Goal: Information Seeking & Learning: Learn about a topic

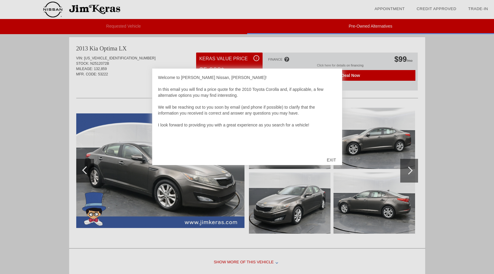
click at [330, 160] on div "EXIT" at bounding box center [331, 160] width 21 height 18
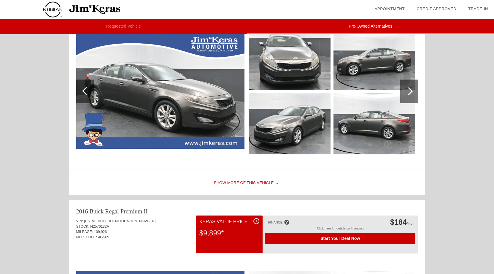
scroll to position [31, 0]
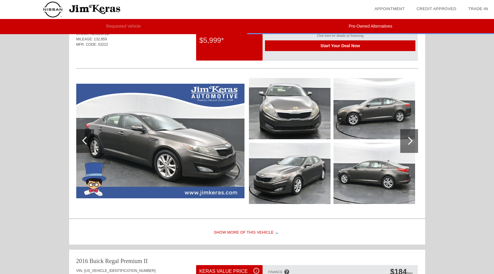
click at [154, 138] on img at bounding box center [160, 141] width 168 height 114
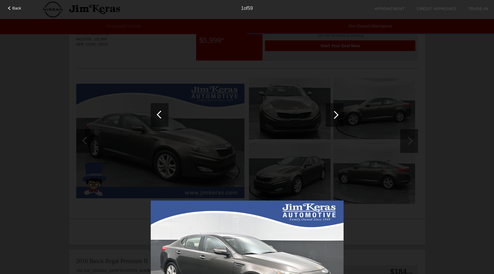
scroll to position [91, 0]
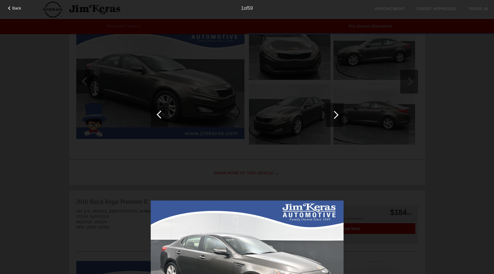
click at [335, 114] on div at bounding box center [334, 115] width 8 height 8
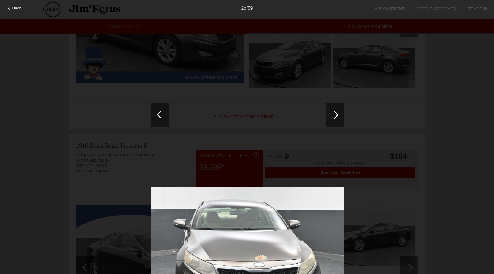
scroll to position [209, 0]
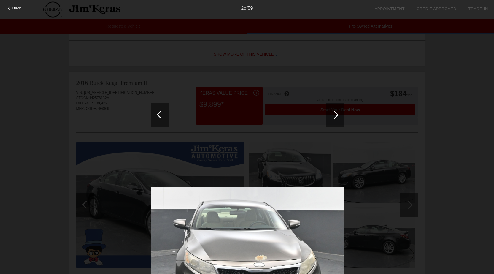
click at [158, 113] on div at bounding box center [161, 114] width 8 height 8
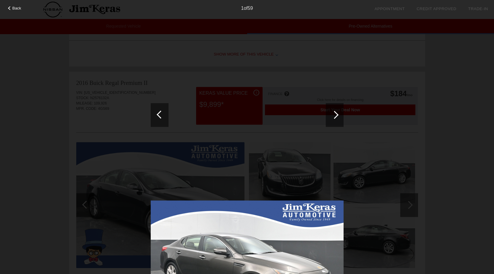
click at [158, 113] on div at bounding box center [161, 114] width 8 height 8
click at [335, 114] on div at bounding box center [334, 115] width 8 height 8
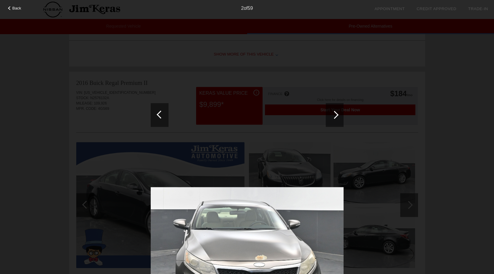
click at [335, 114] on div at bounding box center [334, 115] width 8 height 8
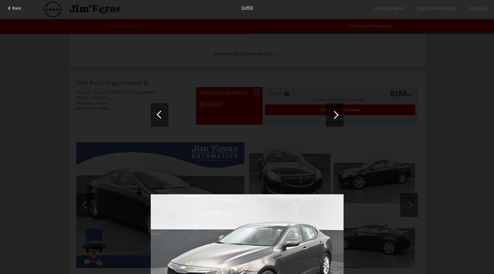
click at [335, 114] on div at bounding box center [334, 115] width 8 height 8
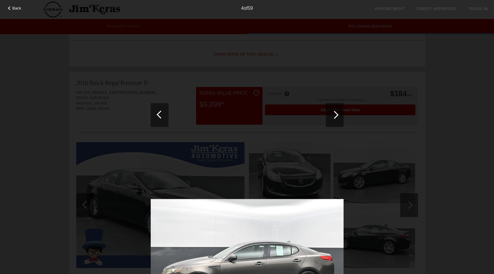
click at [335, 114] on div at bounding box center [334, 115] width 8 height 8
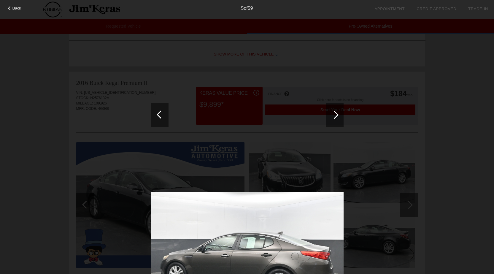
click at [335, 114] on div at bounding box center [334, 115] width 8 height 8
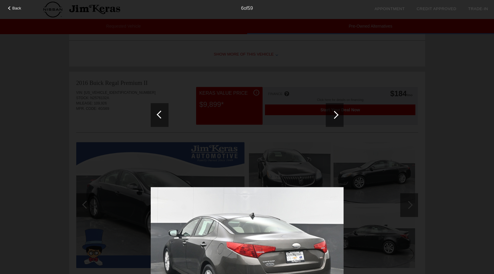
click at [337, 111] on div at bounding box center [335, 115] width 18 height 24
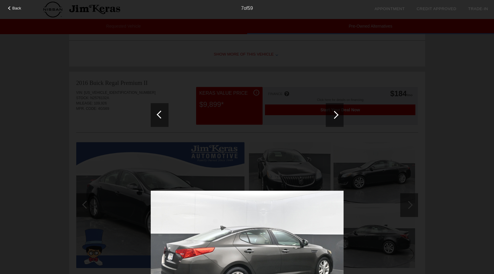
click at [337, 112] on div at bounding box center [335, 115] width 18 height 24
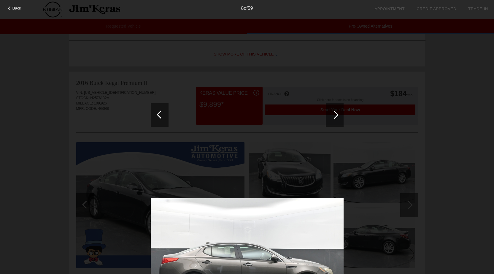
click at [337, 112] on div at bounding box center [335, 115] width 18 height 24
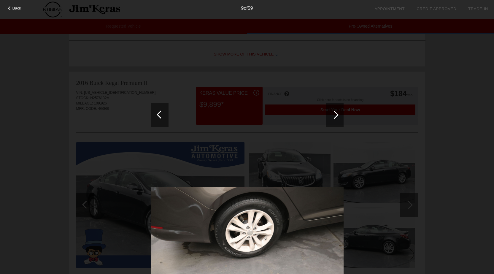
click at [337, 112] on div at bounding box center [335, 115] width 18 height 24
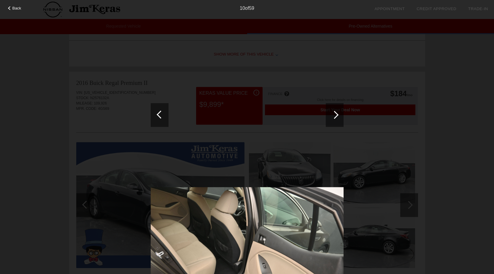
click at [337, 112] on div at bounding box center [335, 115] width 18 height 24
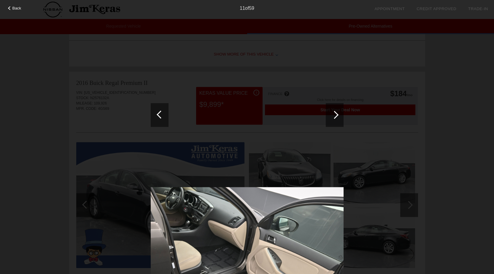
click at [337, 115] on div at bounding box center [334, 115] width 8 height 8
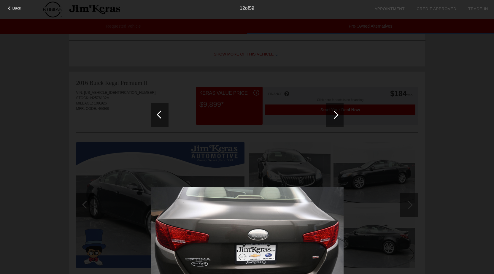
click at [339, 115] on div at bounding box center [335, 115] width 18 height 24
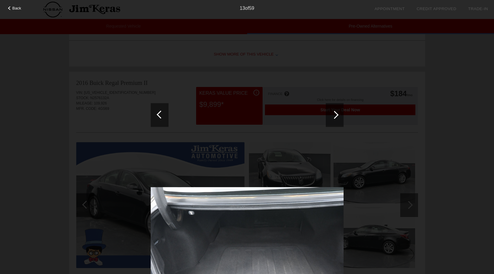
click at [343, 117] on div "Back 13 of 59" at bounding box center [247, 137] width 494 height 274
click at [337, 114] on div at bounding box center [334, 115] width 8 height 8
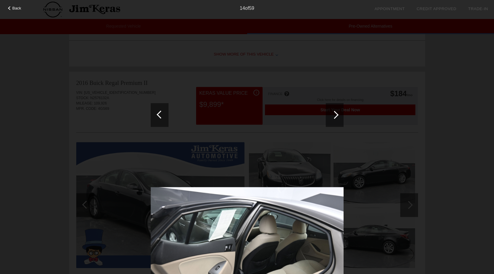
click at [337, 114] on div at bounding box center [334, 115] width 8 height 8
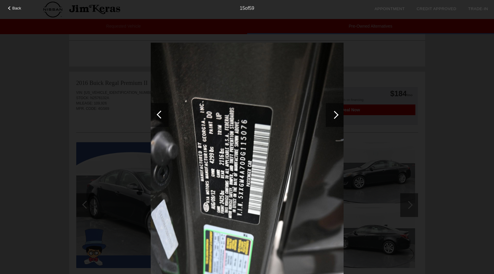
click at [336, 113] on div at bounding box center [334, 115] width 8 height 8
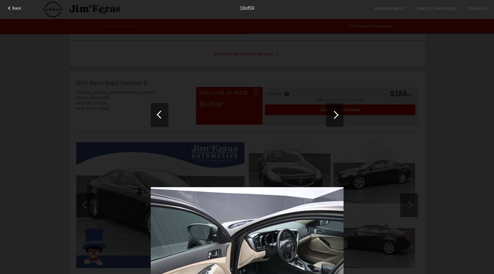
click at [336, 113] on div at bounding box center [334, 115] width 8 height 8
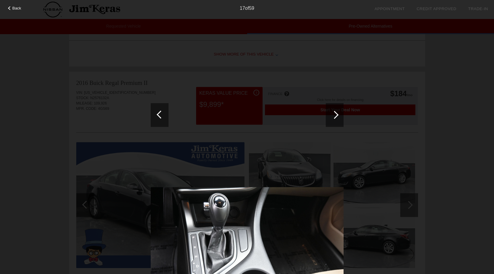
click at [336, 114] on div at bounding box center [334, 115] width 8 height 8
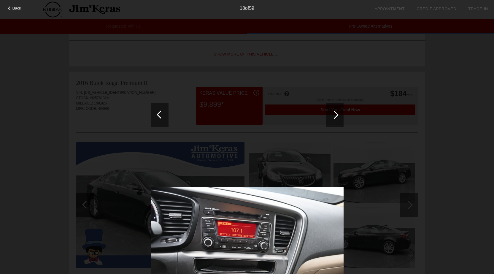
click at [336, 112] on div at bounding box center [335, 115] width 18 height 24
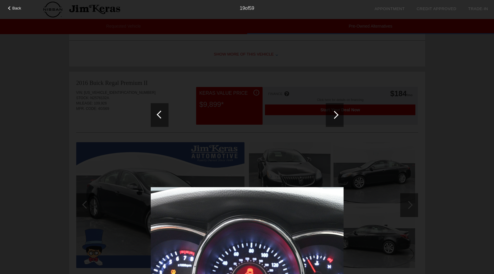
click at [339, 111] on div at bounding box center [335, 115] width 18 height 24
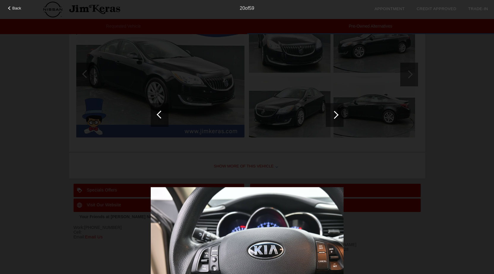
scroll to position [281, 0]
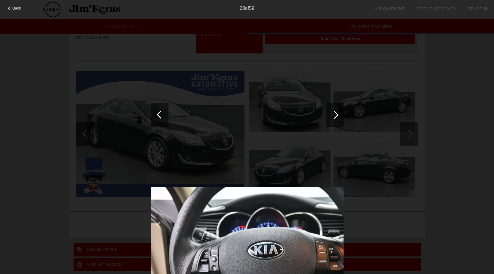
click at [265, 217] on img at bounding box center [247, 259] width 193 height 145
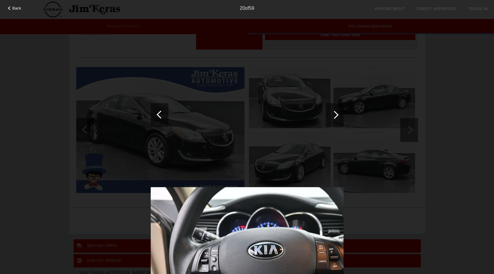
scroll to position [251, 0]
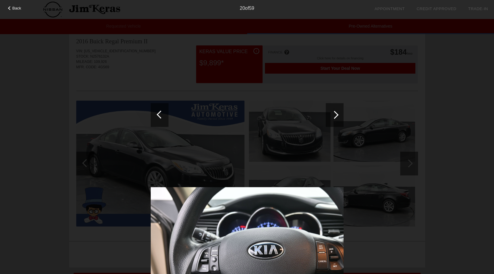
click at [336, 113] on div at bounding box center [334, 115] width 8 height 8
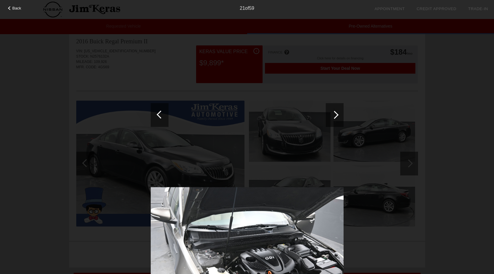
click at [333, 114] on div at bounding box center [334, 115] width 8 height 8
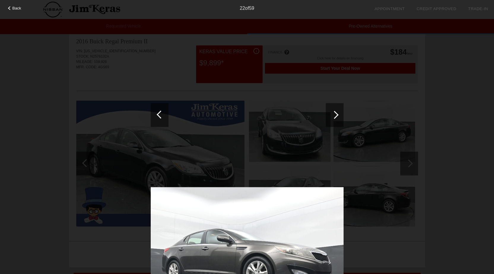
click at [333, 114] on div at bounding box center [334, 115] width 8 height 8
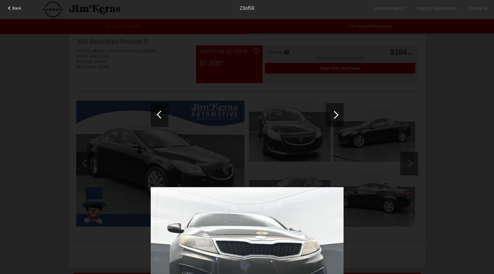
click at [333, 114] on div at bounding box center [334, 115] width 8 height 8
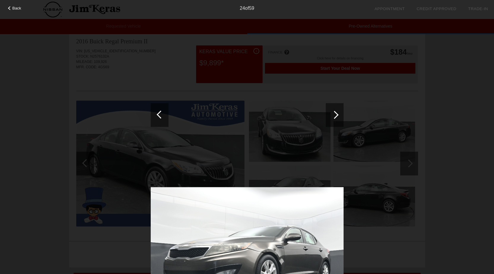
click at [333, 114] on div at bounding box center [334, 115] width 8 height 8
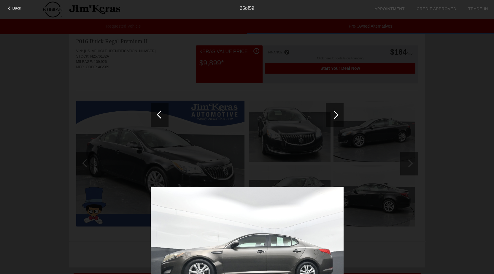
click at [333, 114] on div at bounding box center [334, 115] width 8 height 8
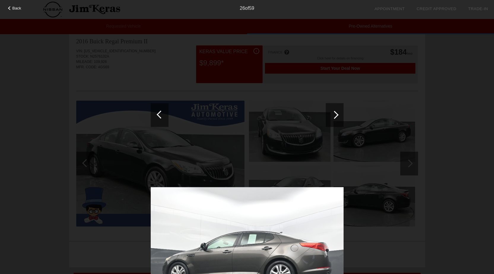
click at [333, 114] on div at bounding box center [334, 115] width 8 height 8
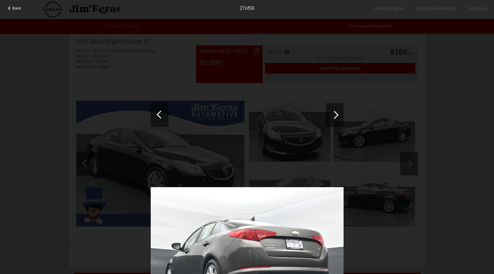
click at [333, 114] on div at bounding box center [334, 115] width 8 height 8
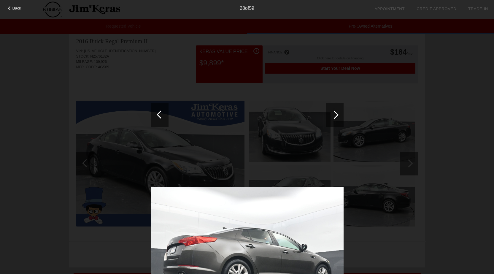
click at [333, 114] on div at bounding box center [334, 115] width 8 height 8
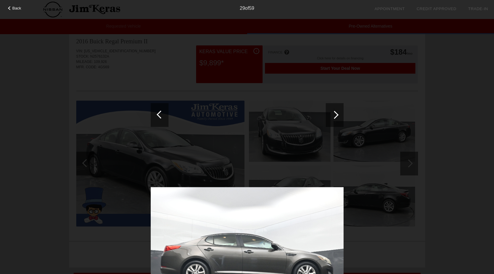
click at [333, 114] on div at bounding box center [334, 115] width 8 height 8
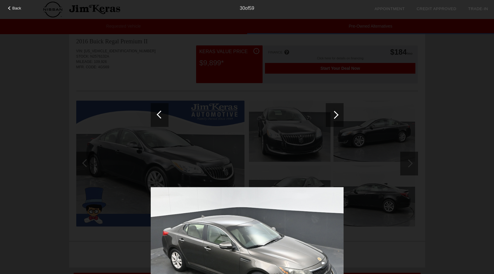
click at [333, 114] on div at bounding box center [334, 115] width 8 height 8
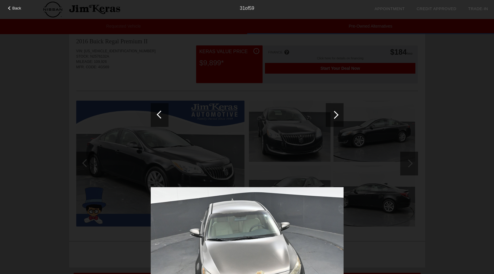
click at [333, 114] on div at bounding box center [334, 115] width 8 height 8
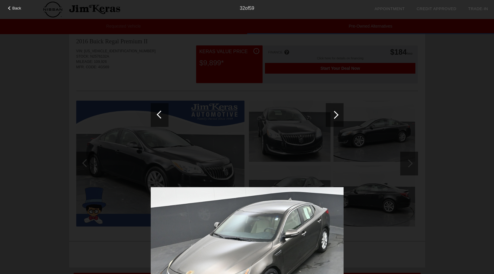
click at [333, 114] on div at bounding box center [334, 115] width 8 height 8
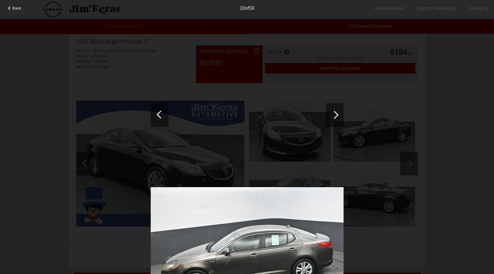
click at [336, 112] on div at bounding box center [334, 115] width 8 height 8
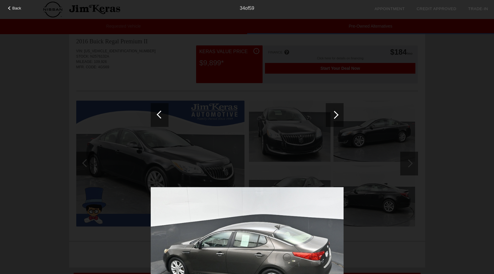
click at [336, 112] on div at bounding box center [334, 115] width 8 height 8
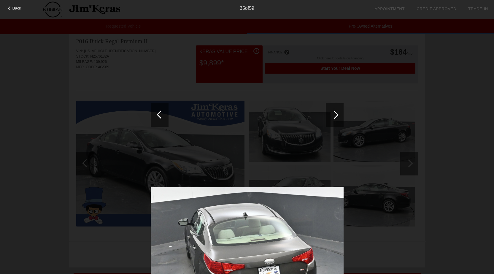
click at [336, 112] on div at bounding box center [334, 115] width 8 height 8
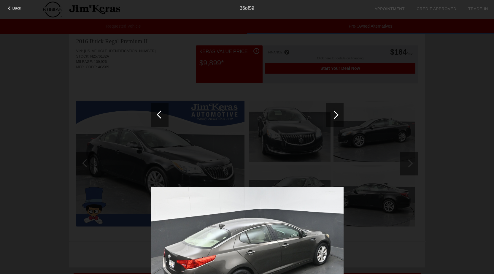
click at [336, 112] on div at bounding box center [334, 115] width 8 height 8
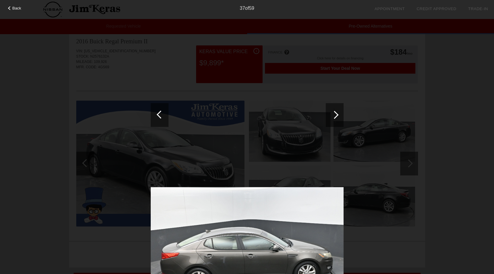
click at [337, 112] on div at bounding box center [335, 115] width 18 height 24
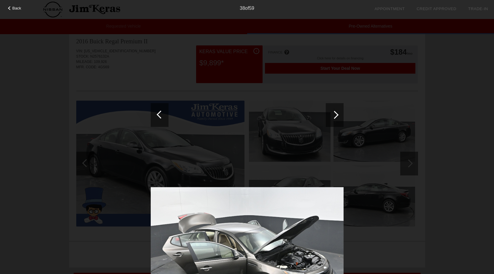
click at [337, 112] on div at bounding box center [335, 115] width 18 height 24
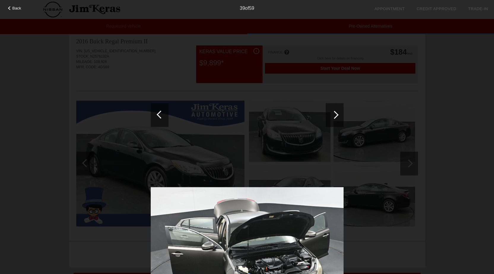
click at [336, 113] on div at bounding box center [334, 115] width 8 height 8
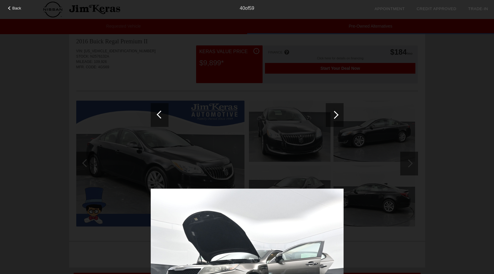
click at [336, 113] on div at bounding box center [334, 115] width 8 height 8
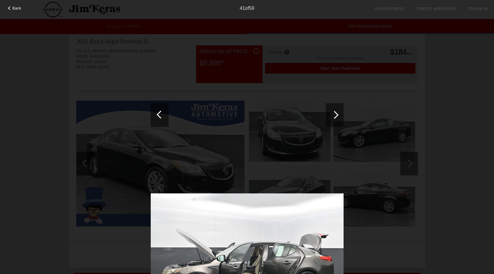
click at [336, 113] on div at bounding box center [334, 115] width 8 height 8
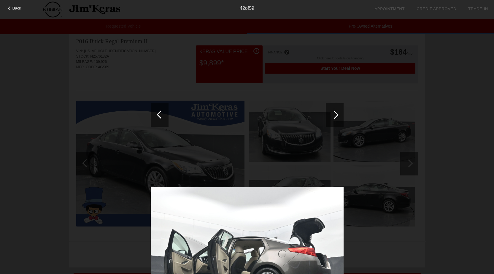
click at [336, 113] on div at bounding box center [334, 115] width 8 height 8
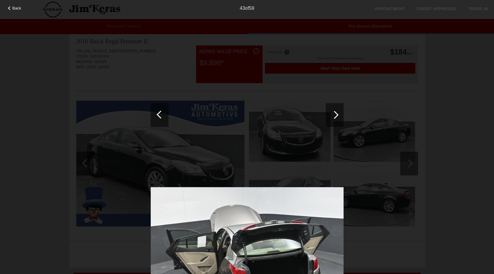
click at [336, 113] on div at bounding box center [334, 115] width 8 height 8
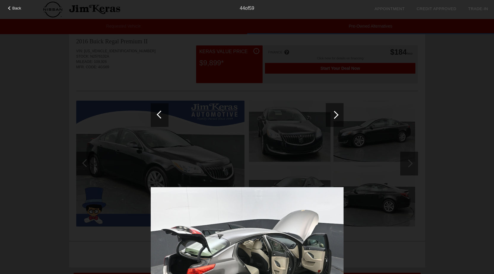
click at [336, 113] on div at bounding box center [334, 115] width 8 height 8
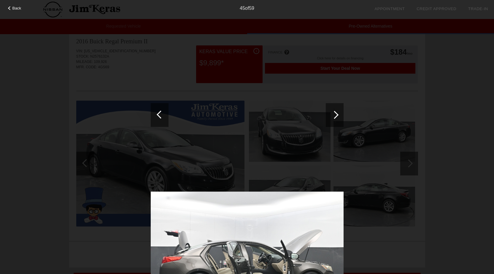
click at [337, 112] on div at bounding box center [335, 115] width 18 height 24
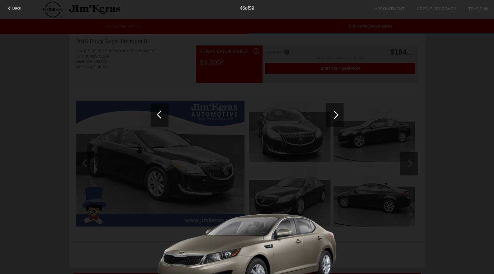
click at [336, 114] on div at bounding box center [334, 115] width 8 height 8
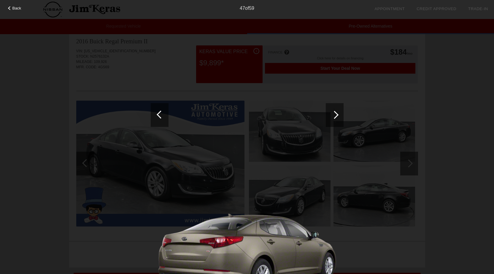
click at [339, 112] on div at bounding box center [335, 115] width 18 height 24
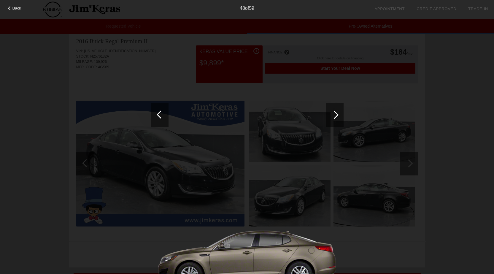
click at [339, 112] on div at bounding box center [335, 115] width 18 height 24
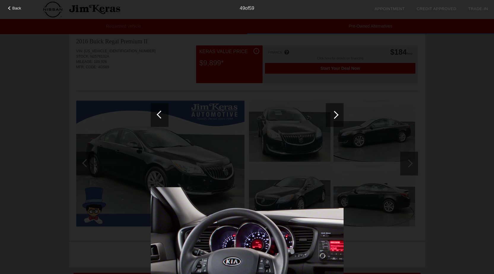
click at [339, 112] on div at bounding box center [335, 115] width 18 height 24
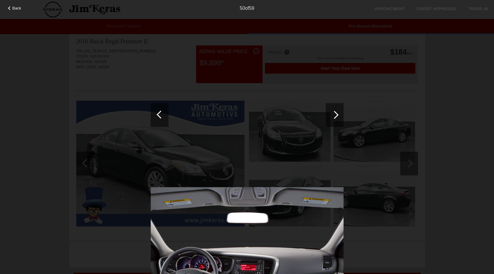
click at [335, 115] on div at bounding box center [334, 115] width 8 height 8
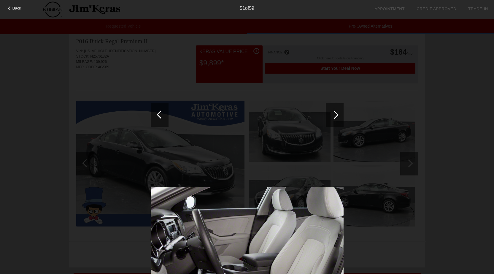
click at [336, 114] on div at bounding box center [334, 115] width 8 height 8
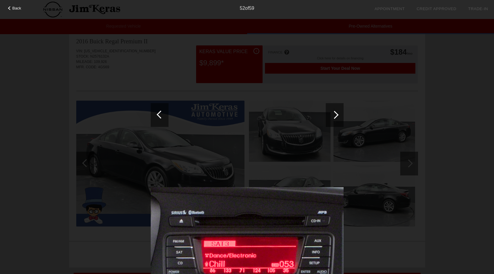
click at [337, 114] on div at bounding box center [334, 115] width 8 height 8
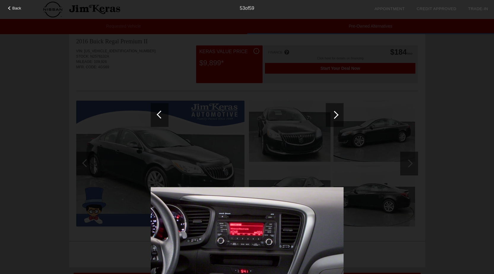
click at [337, 114] on div at bounding box center [334, 115] width 8 height 8
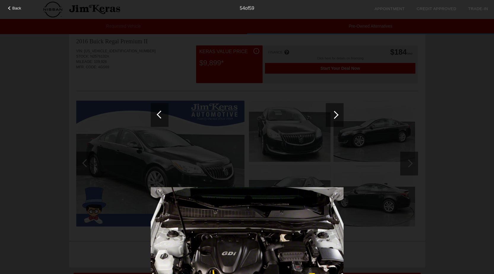
click at [338, 110] on div at bounding box center [335, 115] width 18 height 24
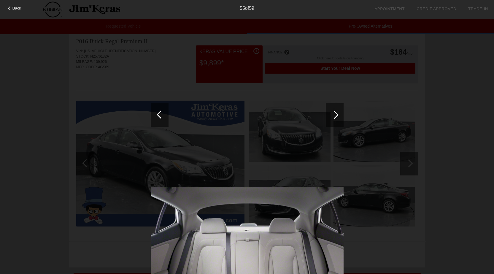
click at [335, 114] on div at bounding box center [334, 115] width 8 height 8
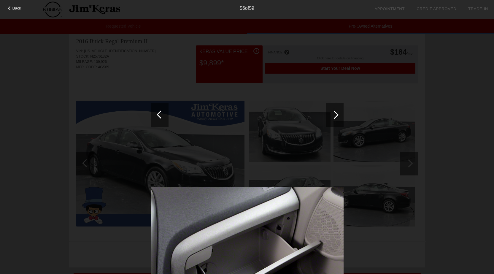
click at [335, 114] on div at bounding box center [334, 115] width 8 height 8
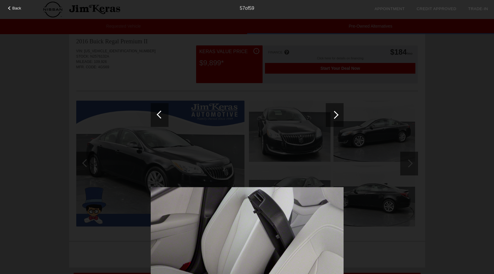
click at [335, 114] on div at bounding box center [334, 115] width 8 height 8
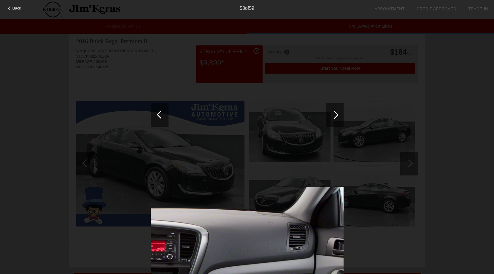
click at [335, 114] on div at bounding box center [334, 115] width 8 height 8
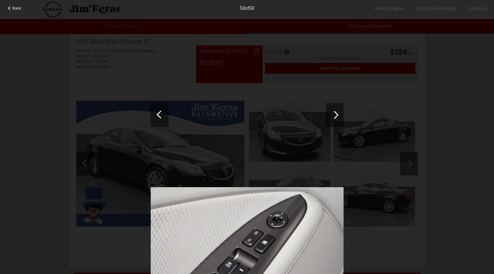
click at [335, 114] on div at bounding box center [334, 115] width 8 height 8
click at [337, 111] on div at bounding box center [335, 115] width 18 height 24
click at [336, 114] on div at bounding box center [334, 115] width 8 height 8
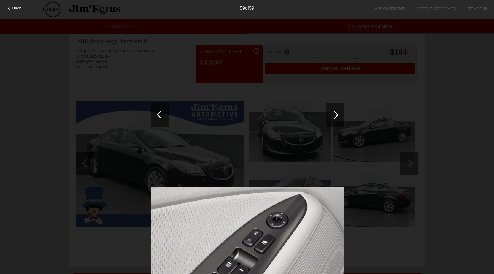
click at [15, 6] on span "Back" at bounding box center [16, 8] width 9 height 4
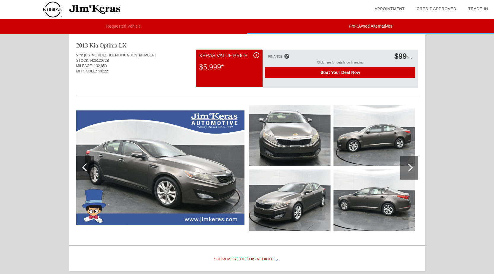
scroll to position [0, 0]
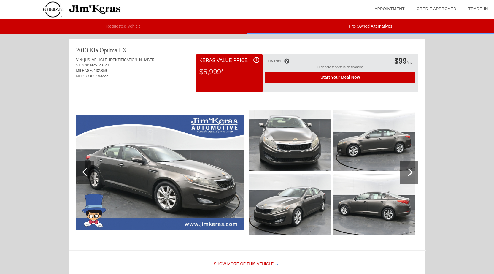
click at [208, 224] on img at bounding box center [160, 172] width 168 height 114
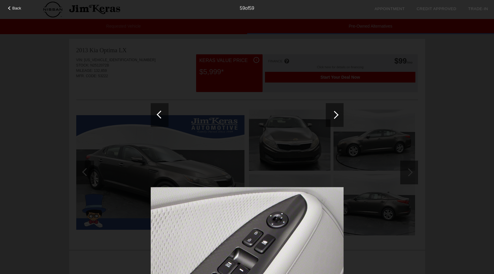
click at [16, 7] on span "Back" at bounding box center [16, 8] width 9 height 4
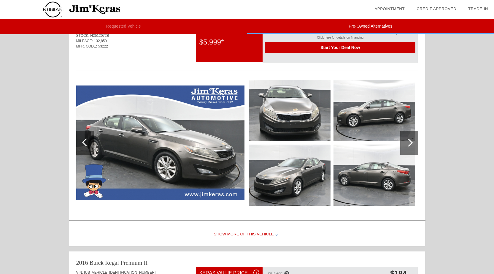
scroll to position [89, 0]
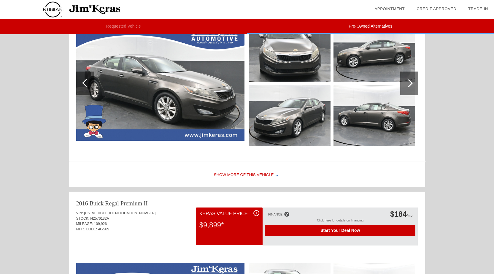
click at [254, 175] on div "Show More of this Vehicle" at bounding box center [247, 175] width 356 height 24
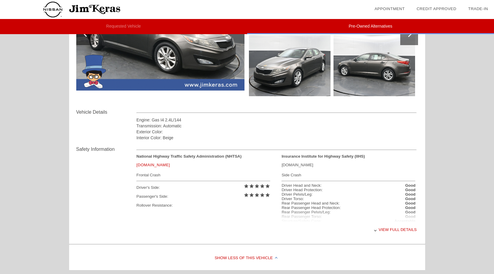
scroll to position [148, 0]
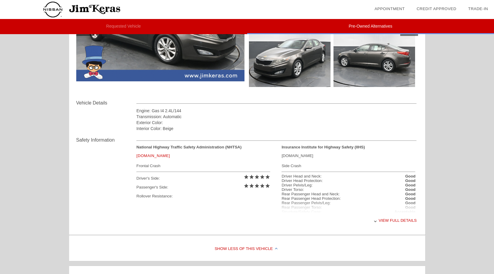
click at [393, 218] on div "View full details" at bounding box center [276, 220] width 280 height 15
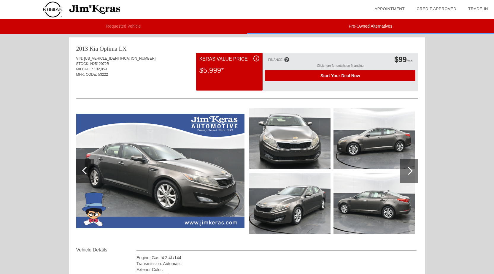
scroll to position [0, 0]
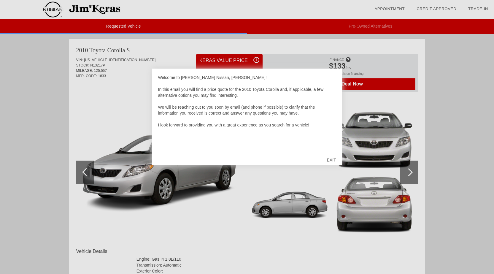
click at [330, 158] on div "EXIT" at bounding box center [331, 160] width 21 height 18
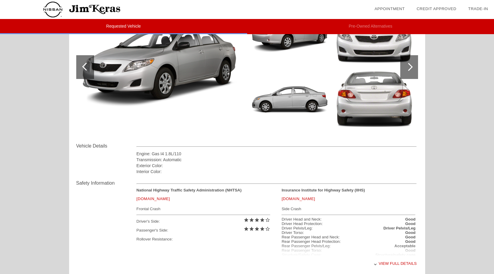
scroll to position [59, 0]
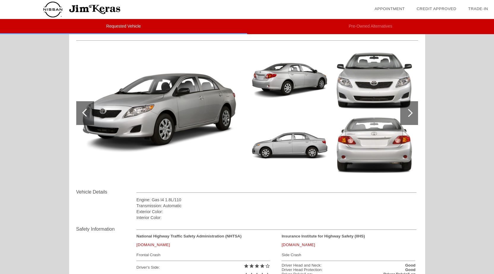
click at [412, 112] on div at bounding box center [409, 113] width 8 height 8
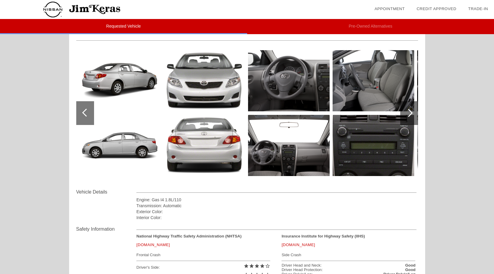
click at [411, 112] on div at bounding box center [409, 113] width 8 height 8
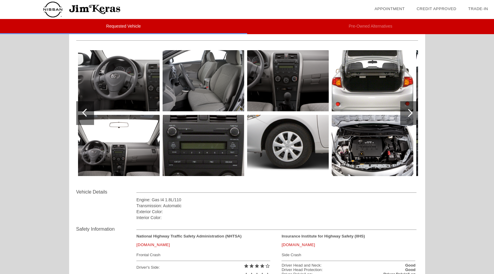
click at [408, 112] on div at bounding box center [409, 113] width 8 height 8
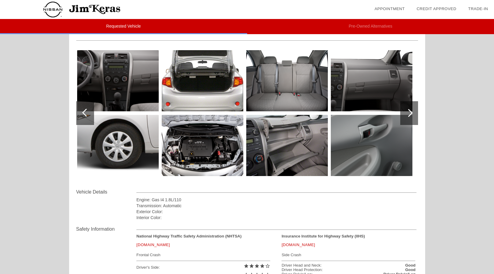
click at [192, 146] on img at bounding box center [203, 145] width 82 height 61
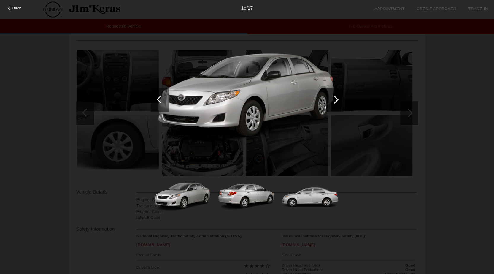
click at [337, 98] on div at bounding box center [335, 100] width 18 height 24
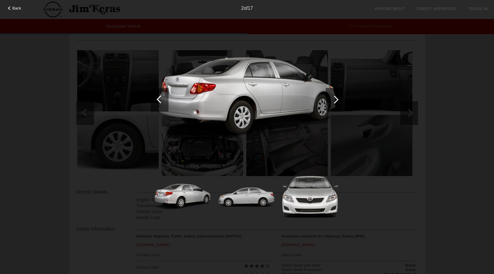
click at [337, 98] on div at bounding box center [334, 99] width 8 height 8
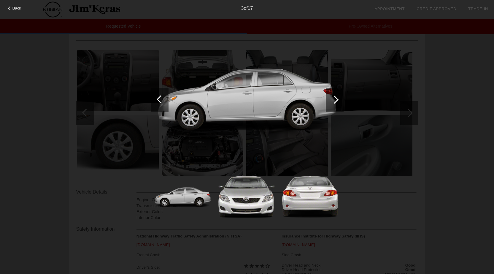
click at [337, 98] on div at bounding box center [334, 99] width 8 height 8
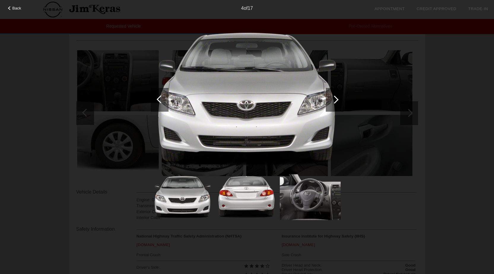
click at [337, 98] on div at bounding box center [334, 99] width 8 height 8
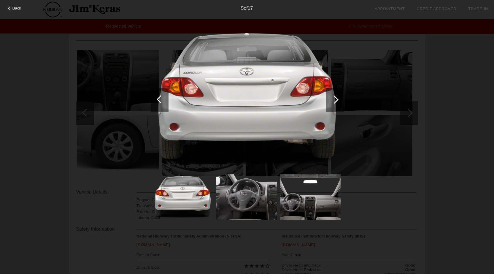
click at [337, 98] on div at bounding box center [334, 99] width 8 height 8
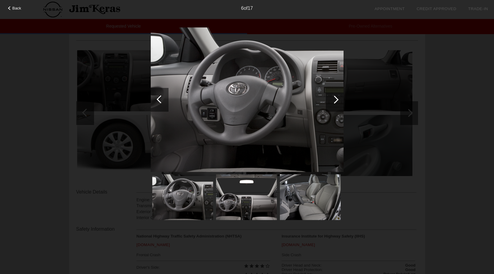
click at [337, 96] on div at bounding box center [335, 100] width 18 height 24
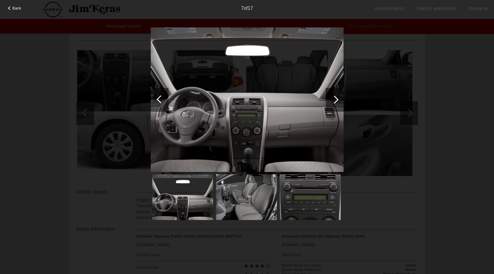
click at [337, 100] on div at bounding box center [334, 99] width 8 height 8
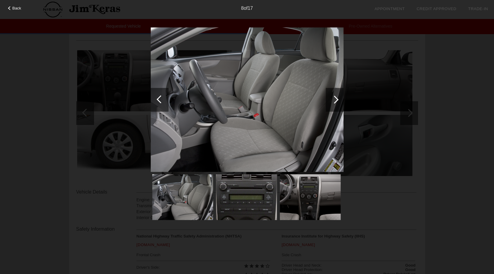
click at [337, 100] on div at bounding box center [334, 99] width 8 height 8
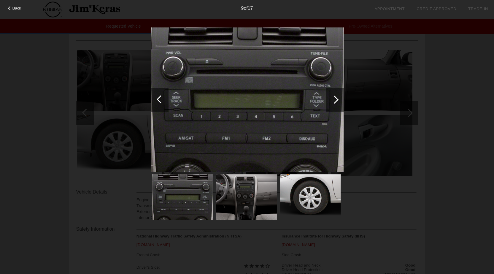
click at [337, 98] on div at bounding box center [335, 100] width 18 height 24
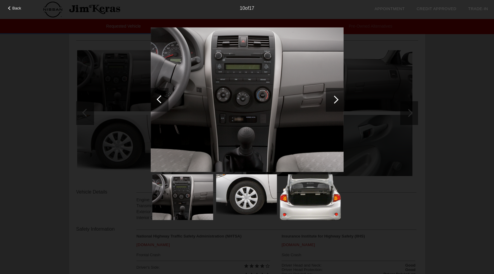
click at [336, 98] on div at bounding box center [334, 99] width 8 height 8
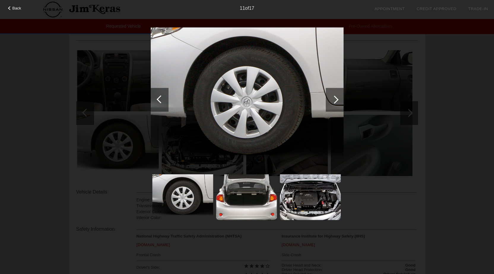
click at [339, 99] on div at bounding box center [335, 100] width 18 height 24
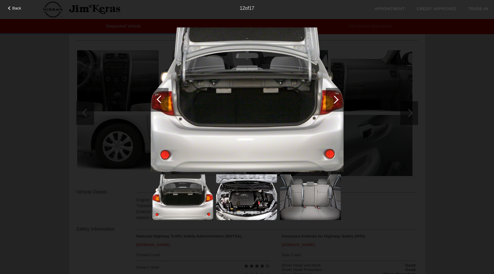
click at [337, 98] on div at bounding box center [334, 99] width 8 height 8
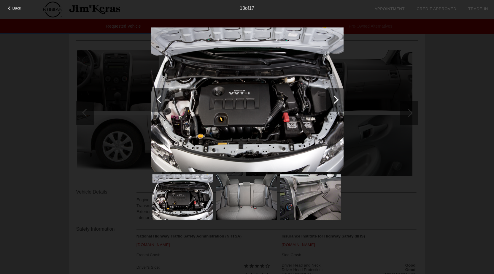
click at [336, 98] on div at bounding box center [334, 99] width 8 height 8
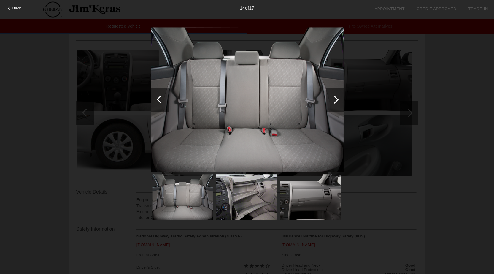
click at [336, 97] on div at bounding box center [334, 99] width 8 height 8
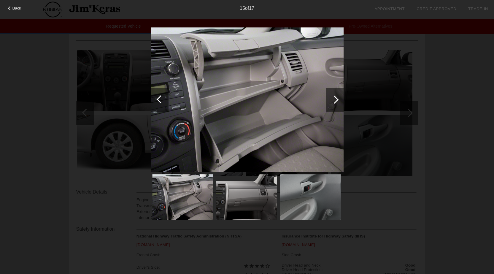
click at [336, 97] on div at bounding box center [334, 99] width 8 height 8
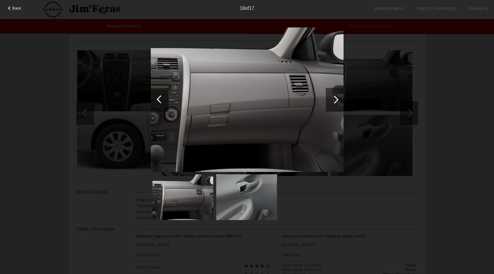
click at [336, 98] on div at bounding box center [334, 99] width 8 height 8
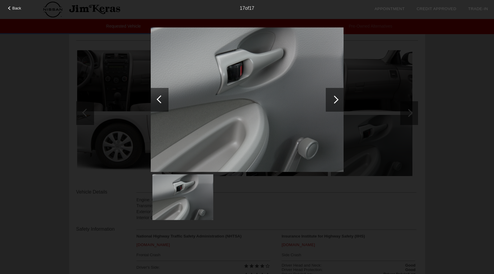
click at [337, 98] on div at bounding box center [334, 99] width 8 height 8
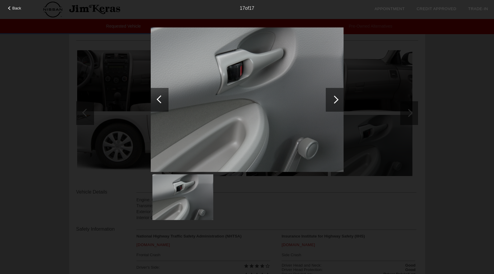
click at [337, 98] on div at bounding box center [334, 99] width 8 height 8
click at [160, 96] on div at bounding box center [161, 99] width 8 height 8
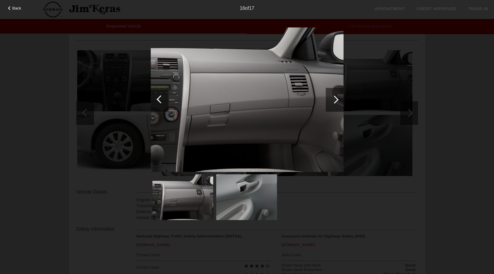
click at [160, 96] on div at bounding box center [161, 99] width 8 height 8
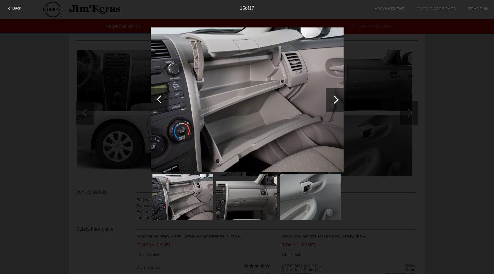
click at [160, 96] on div at bounding box center [161, 99] width 8 height 8
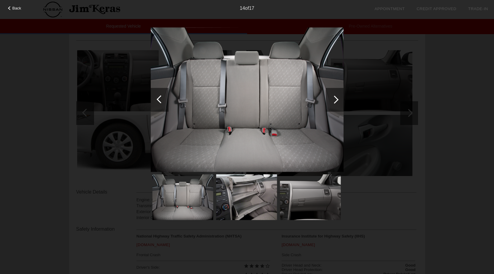
click at [157, 98] on div at bounding box center [160, 100] width 18 height 24
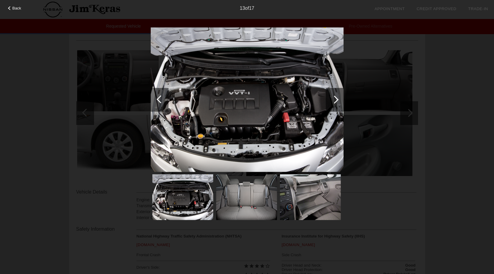
click at [159, 97] on div at bounding box center [161, 99] width 8 height 8
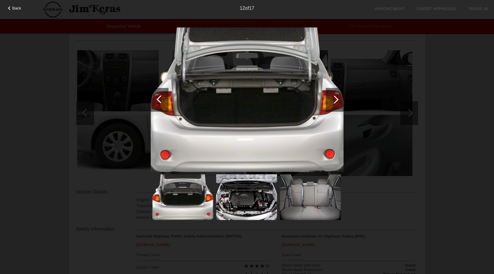
click at [159, 97] on div at bounding box center [161, 99] width 8 height 8
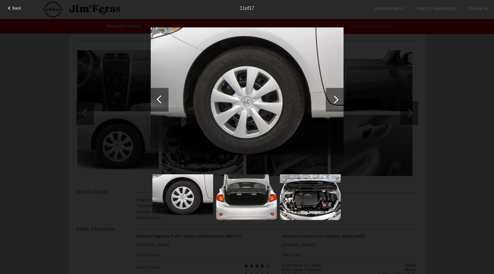
click at [160, 97] on div at bounding box center [161, 99] width 8 height 8
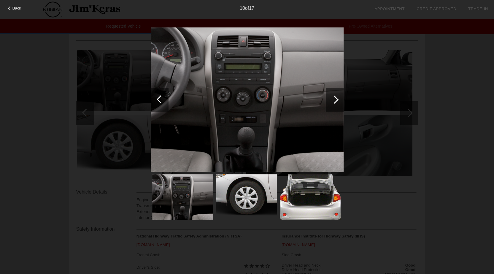
click at [160, 97] on div at bounding box center [161, 99] width 8 height 8
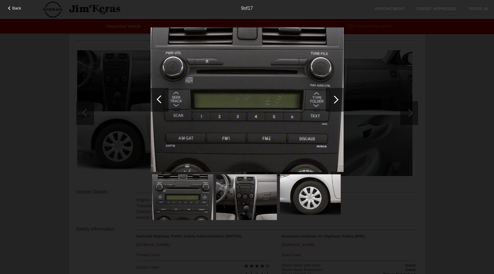
click at [157, 98] on div at bounding box center [160, 100] width 18 height 24
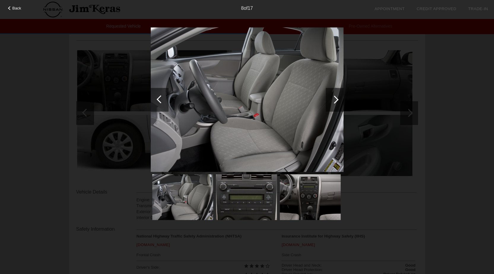
click at [157, 99] on div at bounding box center [161, 99] width 8 height 8
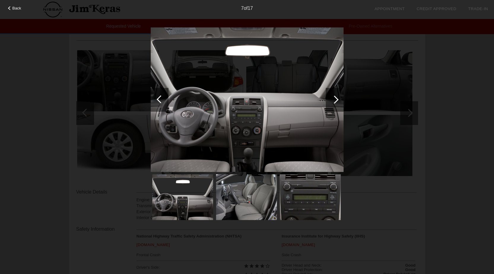
click at [159, 99] on div at bounding box center [161, 99] width 8 height 8
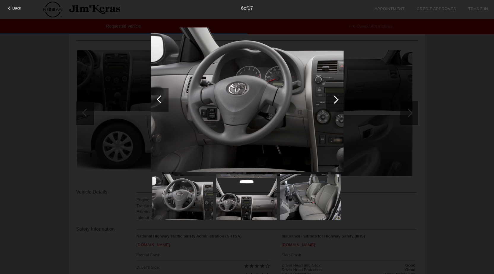
click at [159, 99] on div at bounding box center [161, 99] width 8 height 8
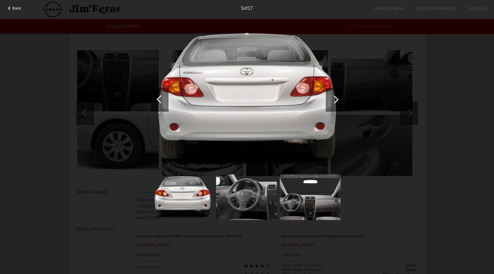
click at [159, 98] on div at bounding box center [161, 99] width 8 height 8
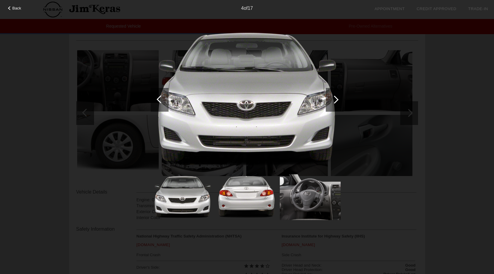
click at [158, 97] on div at bounding box center [160, 100] width 18 height 24
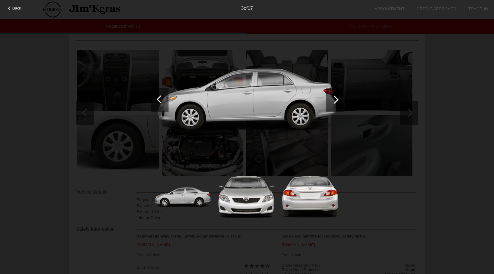
click at [159, 98] on div at bounding box center [161, 99] width 8 height 8
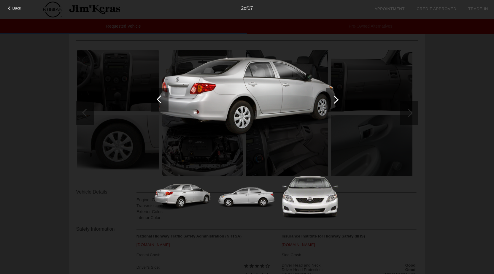
click at [159, 97] on div at bounding box center [161, 99] width 8 height 8
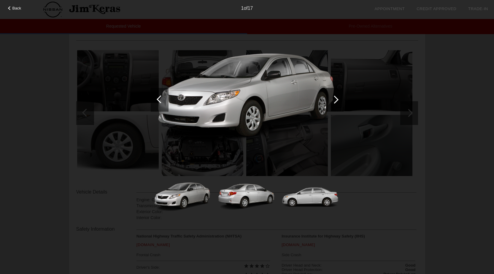
click at [157, 97] on div at bounding box center [160, 100] width 18 height 24
click at [160, 98] on div at bounding box center [161, 99] width 8 height 8
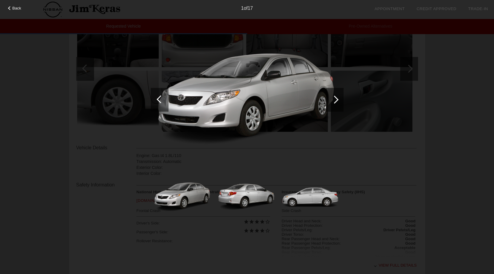
scroll to position [148, 0]
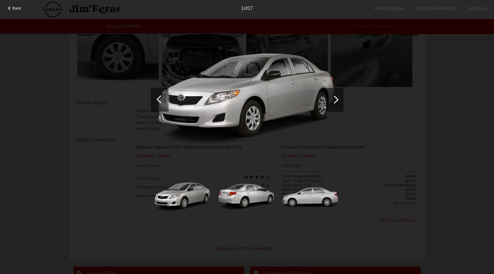
click at [16, 7] on span "Back" at bounding box center [16, 8] width 9 height 4
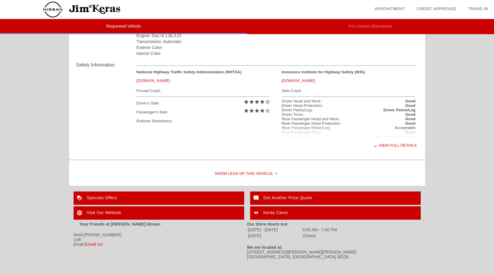
scroll to position [231, 0]
